Goal: Navigation & Orientation: Find specific page/section

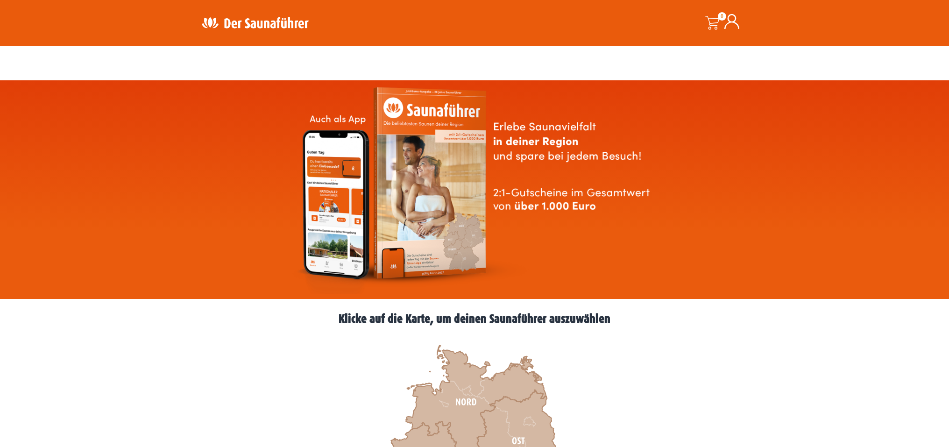
scroll to position [197, 0]
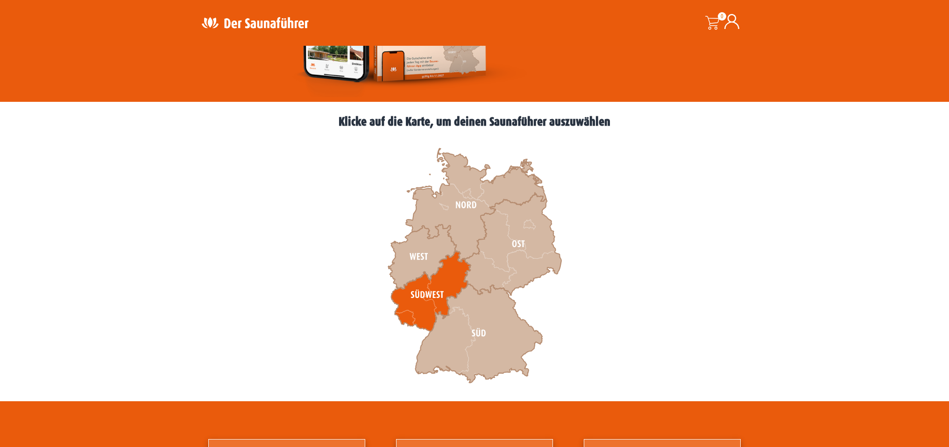
click at [451, 269] on icon at bounding box center [430, 291] width 79 height 80
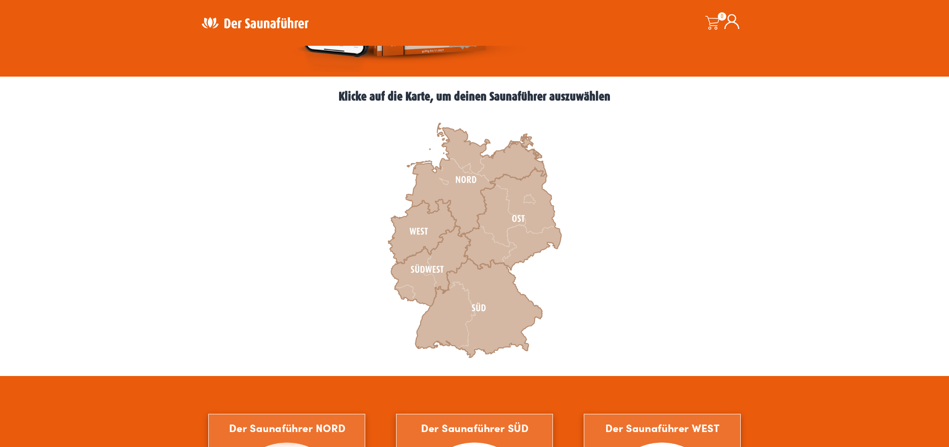
scroll to position [247, 0]
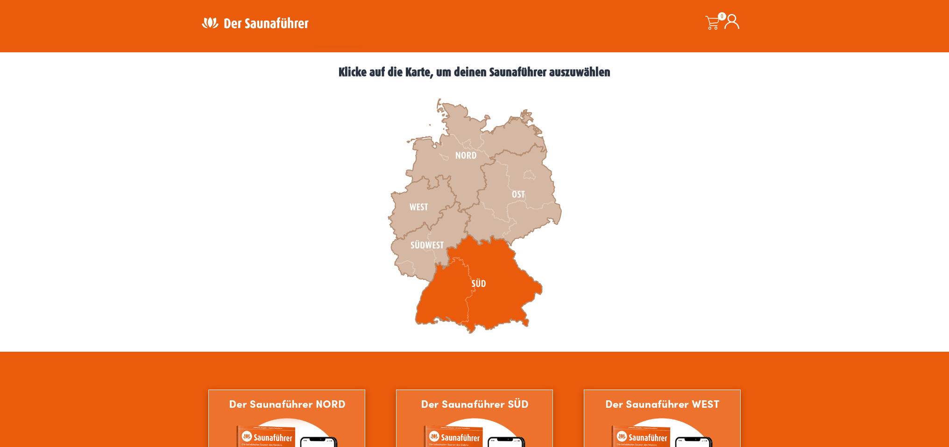
click at [486, 273] on icon at bounding box center [478, 283] width 127 height 99
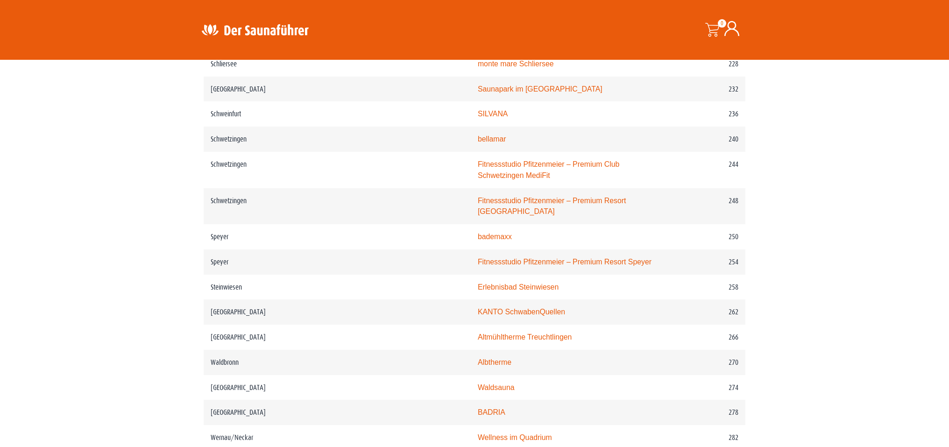
scroll to position [1874, 0]
